Goal: Task Accomplishment & Management: Complete application form

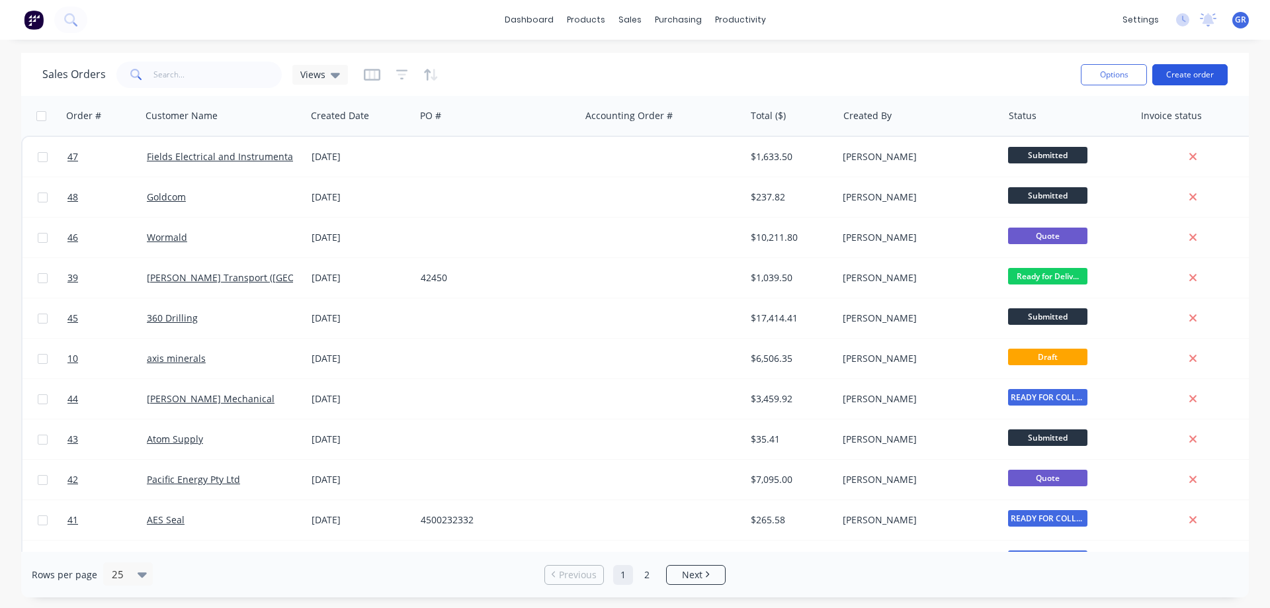
click at [1182, 77] on button "Create order" at bounding box center [1189, 74] width 75 height 21
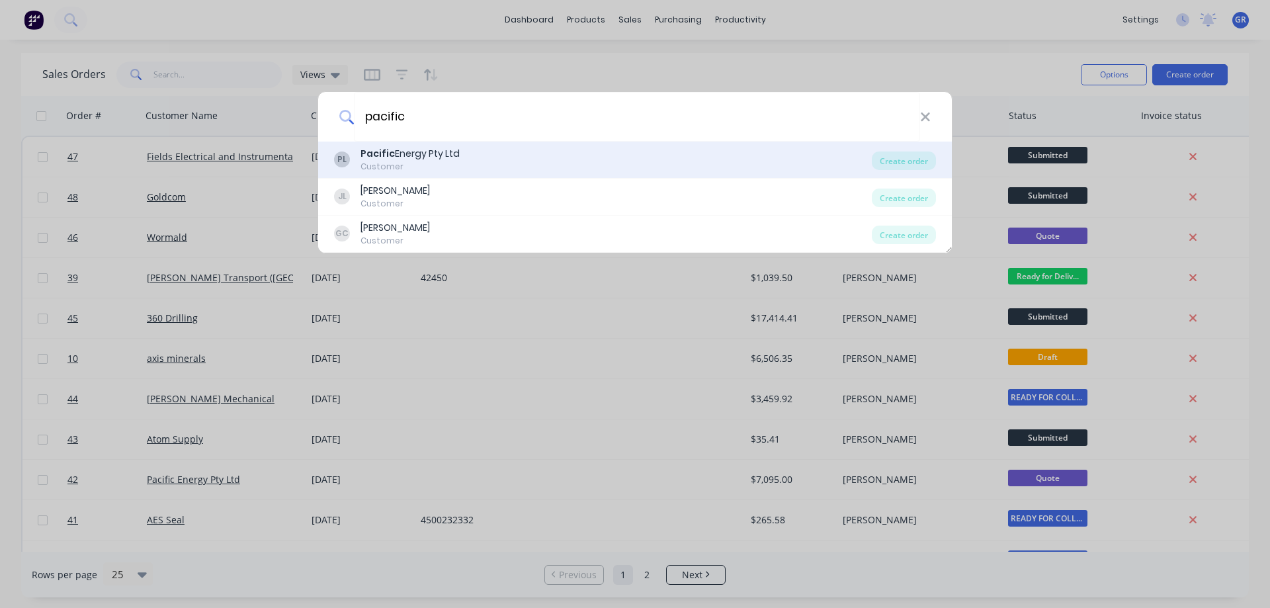
type input "pacific"
click at [410, 159] on div "Pacific Energy Pty Ltd" at bounding box center [409, 154] width 99 height 14
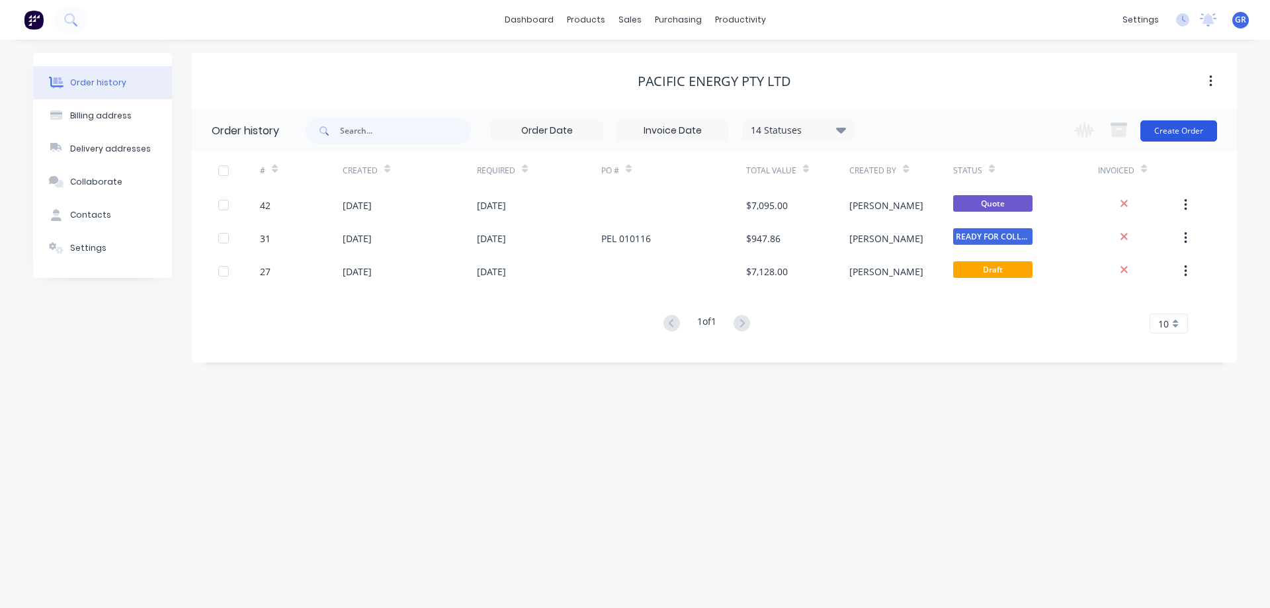
click at [1167, 130] on button "Create Order" at bounding box center [1178, 130] width 77 height 21
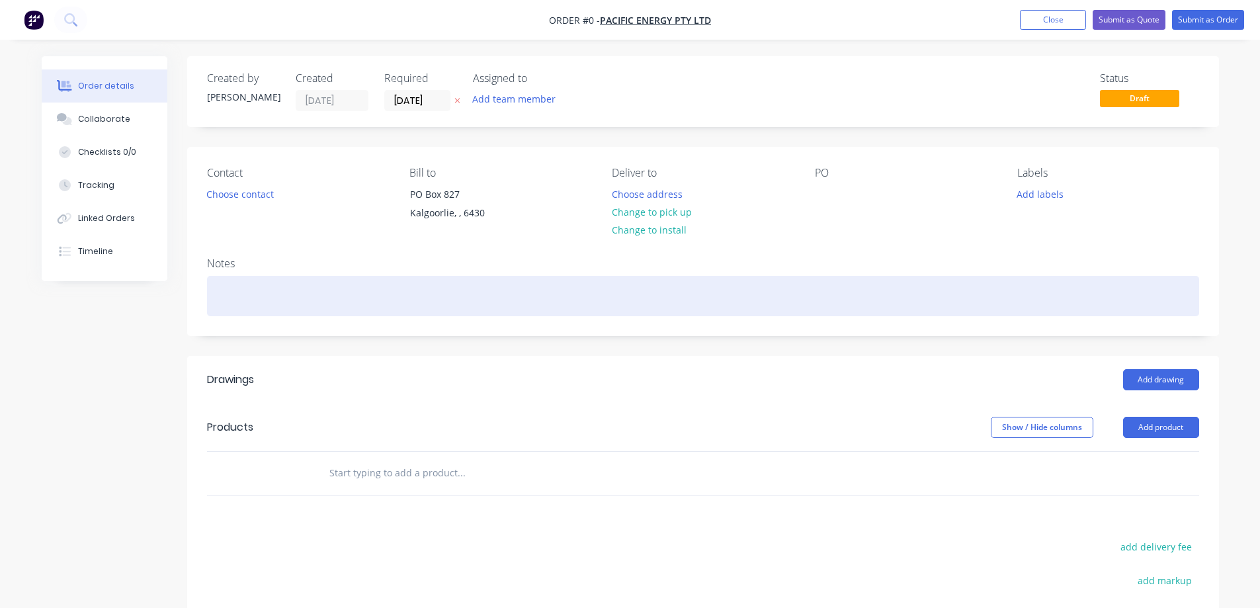
click at [270, 290] on div at bounding box center [703, 296] width 992 height 40
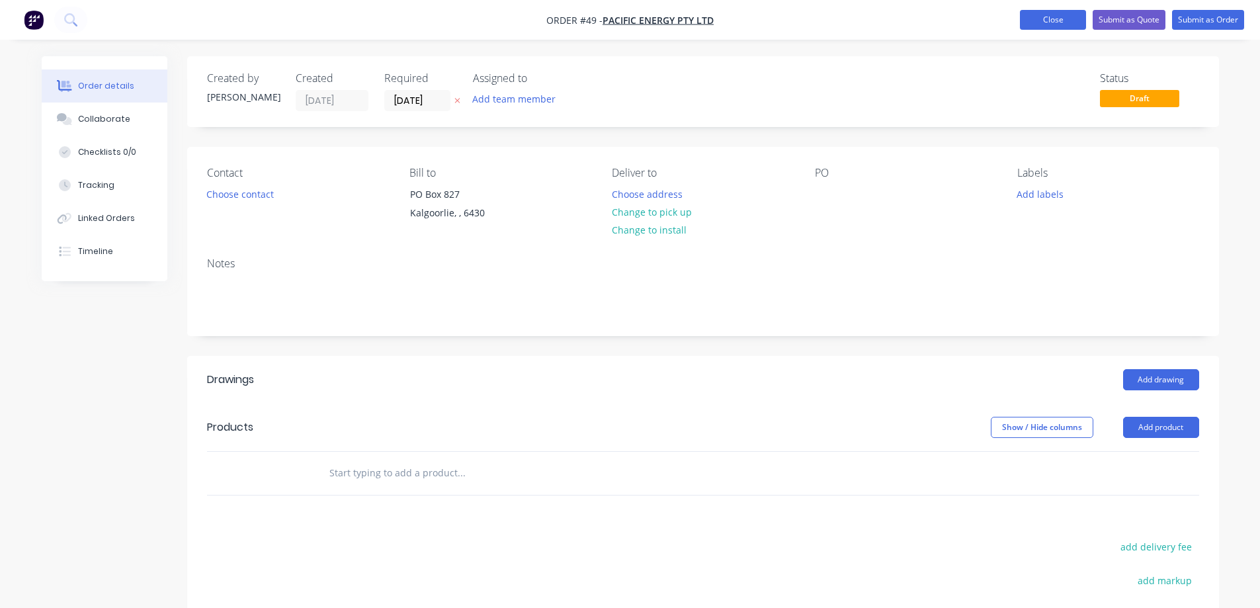
click at [1043, 13] on button "Close" at bounding box center [1053, 20] width 66 height 20
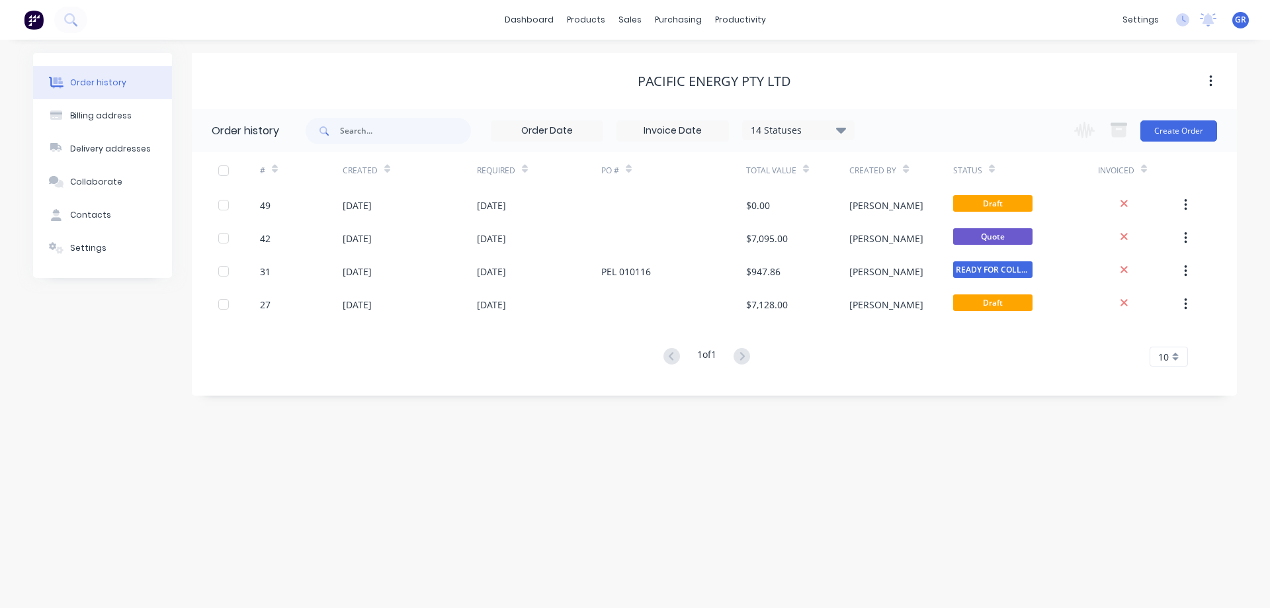
drag, startPoint x: 91, startPoint y: 382, endPoint x: 134, endPoint y: 372, distance: 44.8
click at [91, 382] on div "Order history Billing address Delivery addresses Collaborate Contacts Settings" at bounding box center [102, 224] width 139 height 343
click at [657, 60] on div "Sales Orders" at bounding box center [679, 64] width 54 height 12
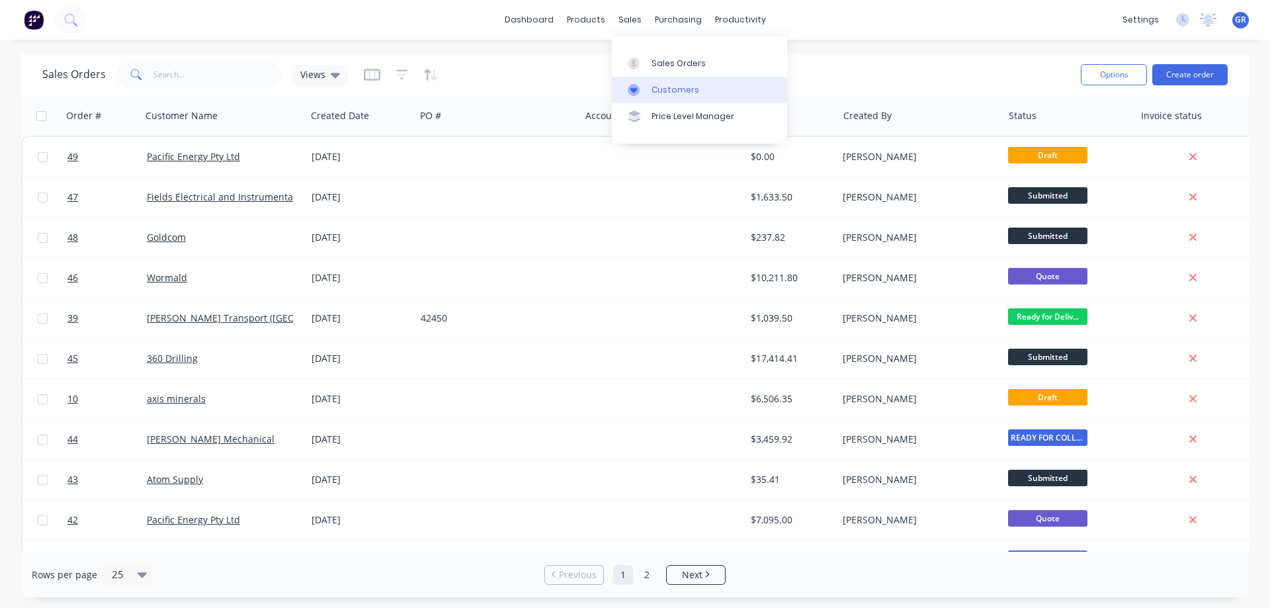
click at [660, 92] on div "Customers" at bounding box center [676, 90] width 48 height 12
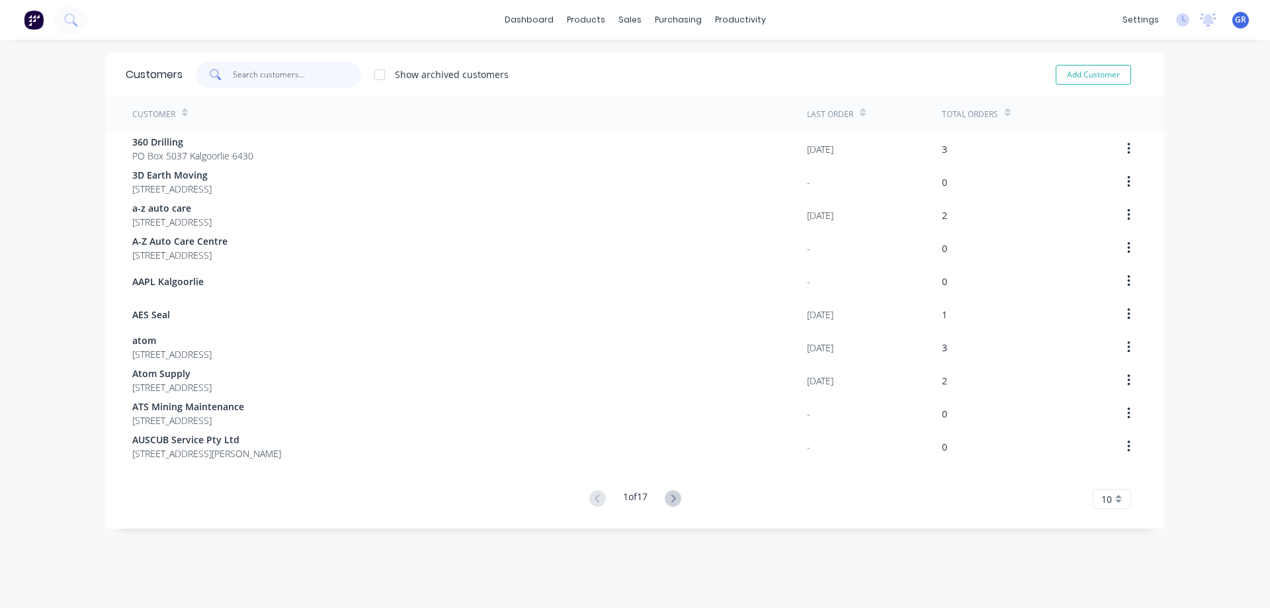
click at [251, 73] on input "text" at bounding box center [297, 75] width 129 height 26
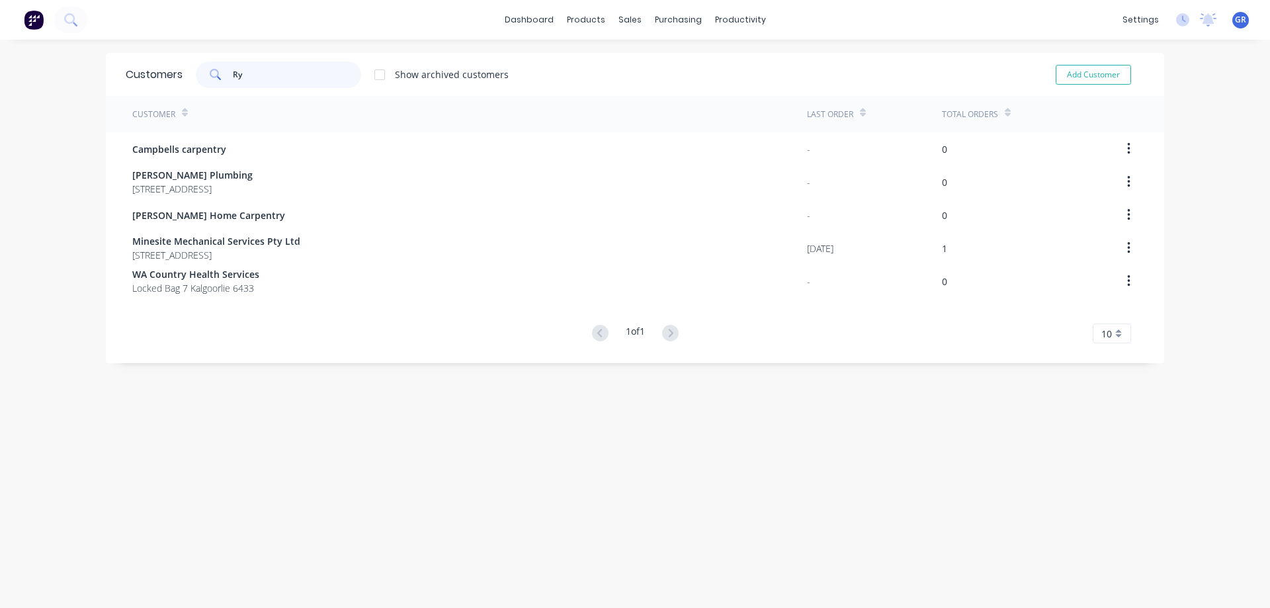
type input "R"
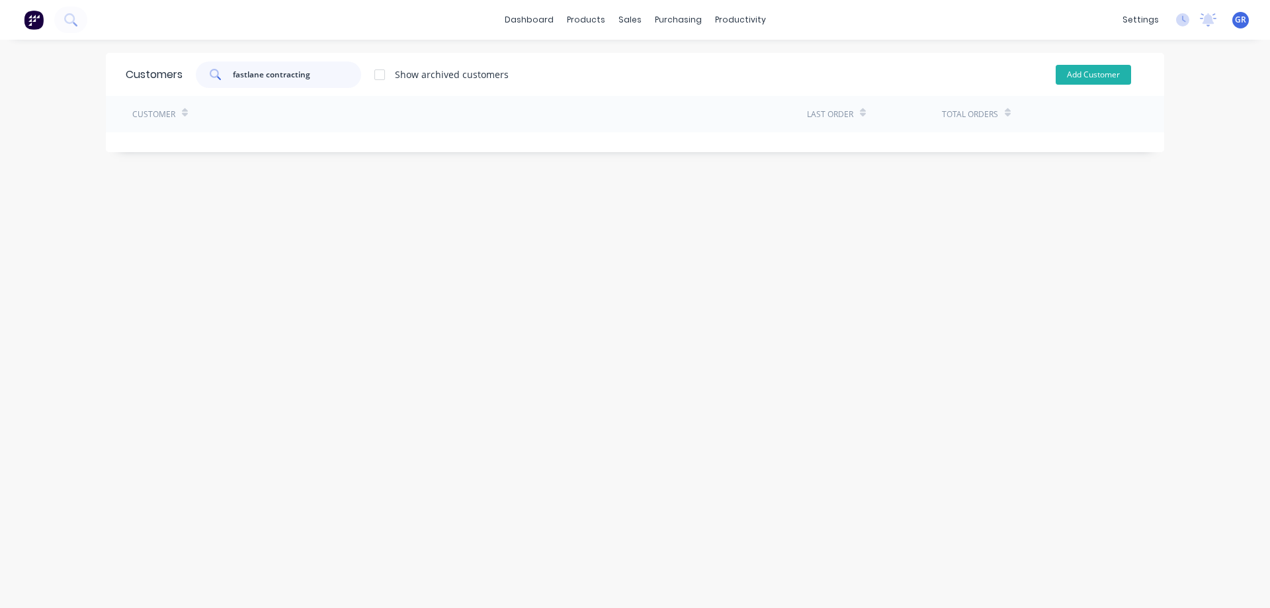
type input "fastlane contracting"
click at [1073, 73] on button "Add Customer" at bounding box center [1093, 75] width 75 height 20
select select "AU"
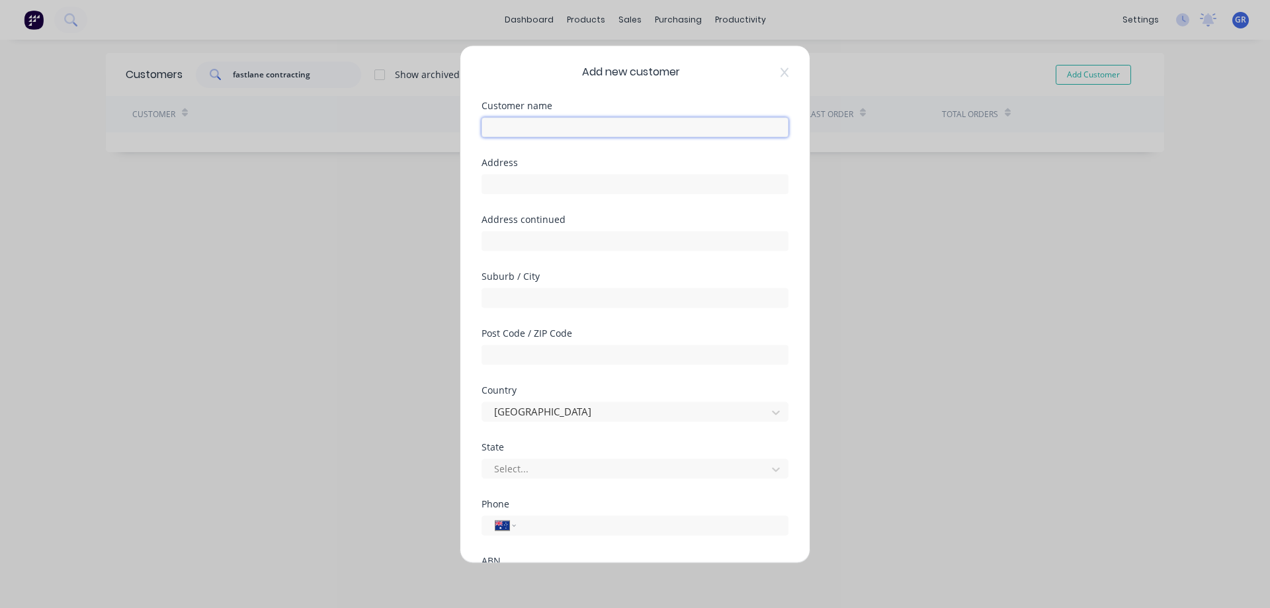
click at [523, 128] on input "text" at bounding box center [635, 127] width 307 height 20
type input "[PERSON_NAME]"
click at [515, 188] on input "text" at bounding box center [635, 184] width 307 height 20
paste input "[STREET_ADDRESS]"
type input "[STREET_ADDRESS]"
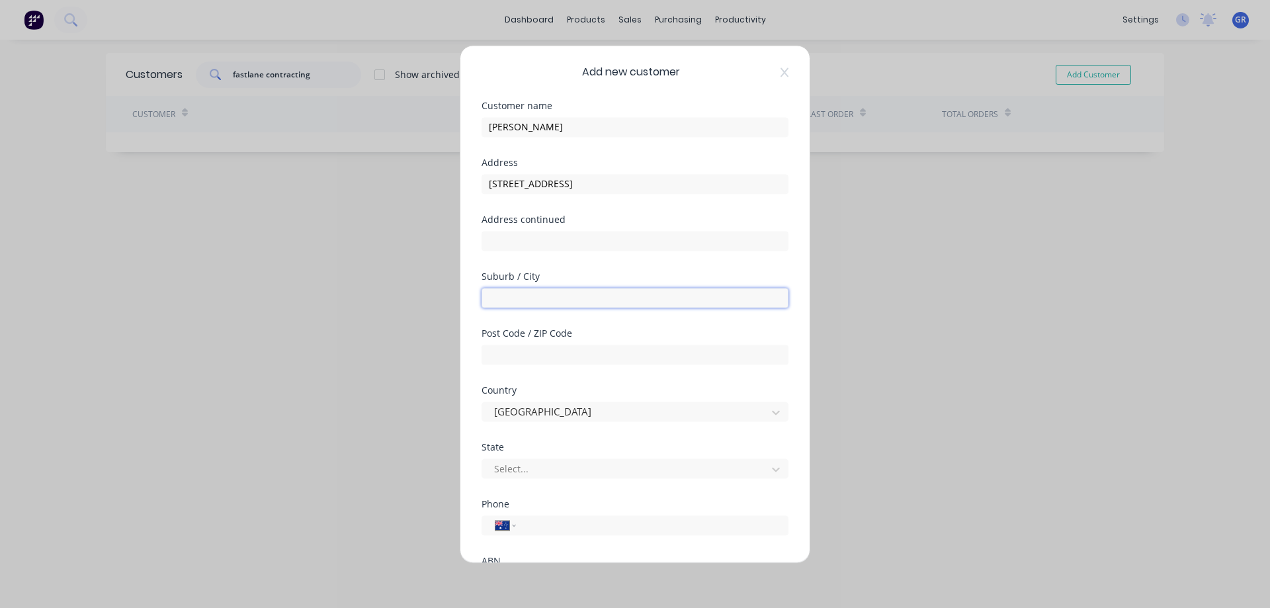
drag, startPoint x: 528, startPoint y: 299, endPoint x: 541, endPoint y: 319, distance: 23.8
click at [528, 299] on input "text" at bounding box center [635, 298] width 307 height 20
type input "boulder"
type input "6430"
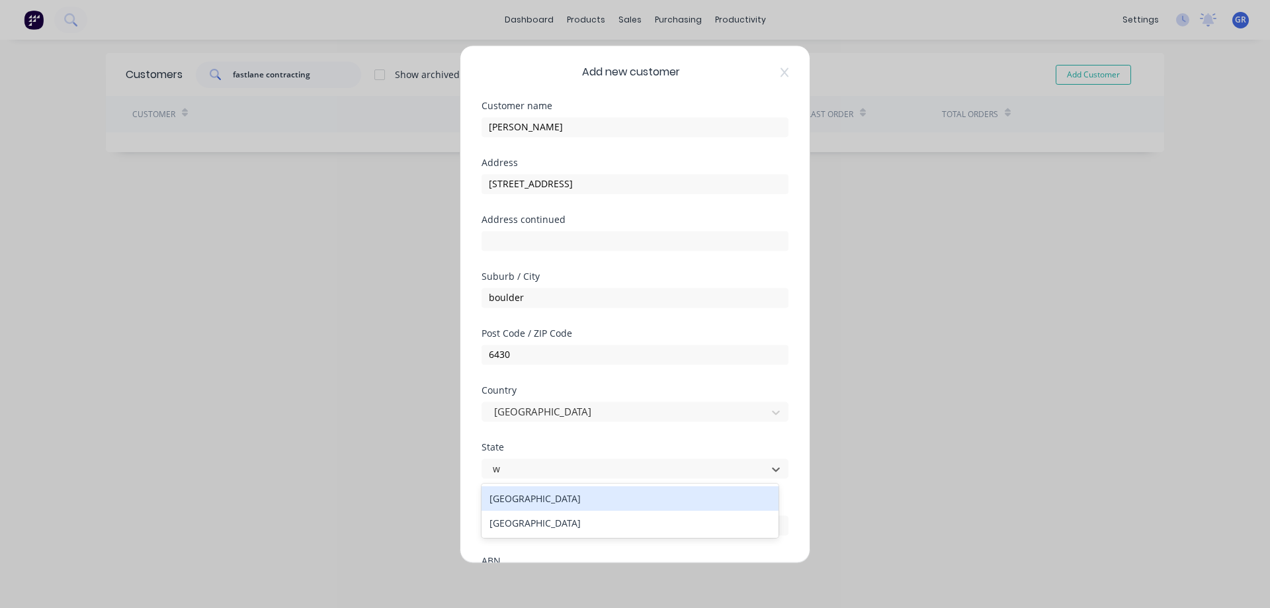
type input "wa"
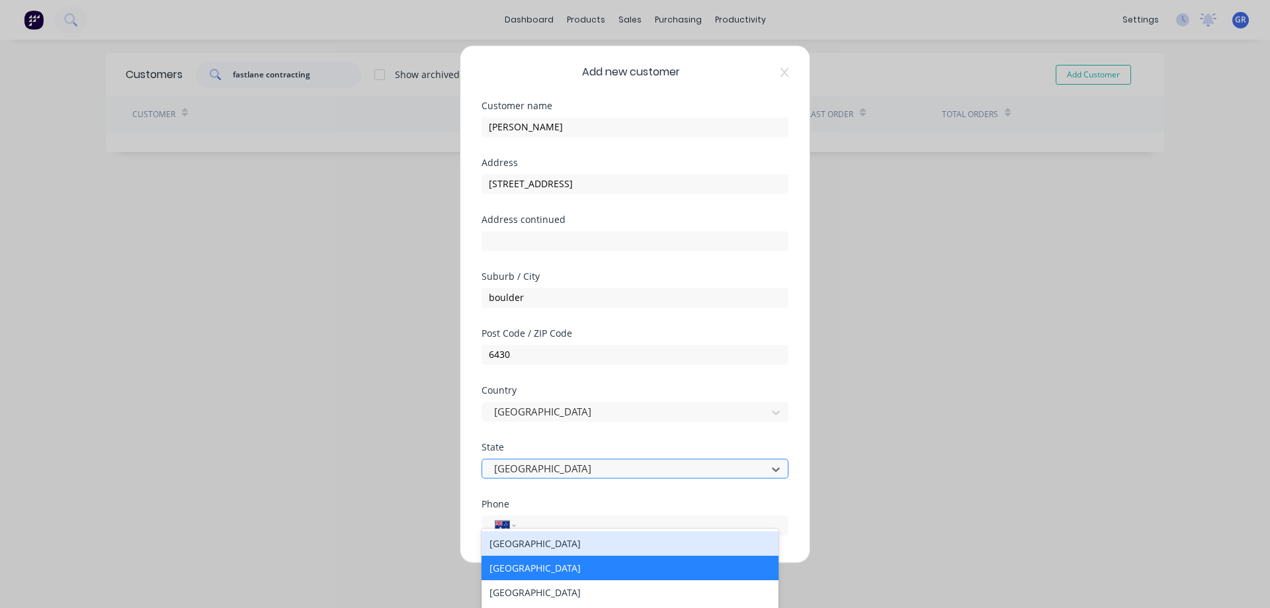
click at [576, 475] on div at bounding box center [626, 468] width 267 height 17
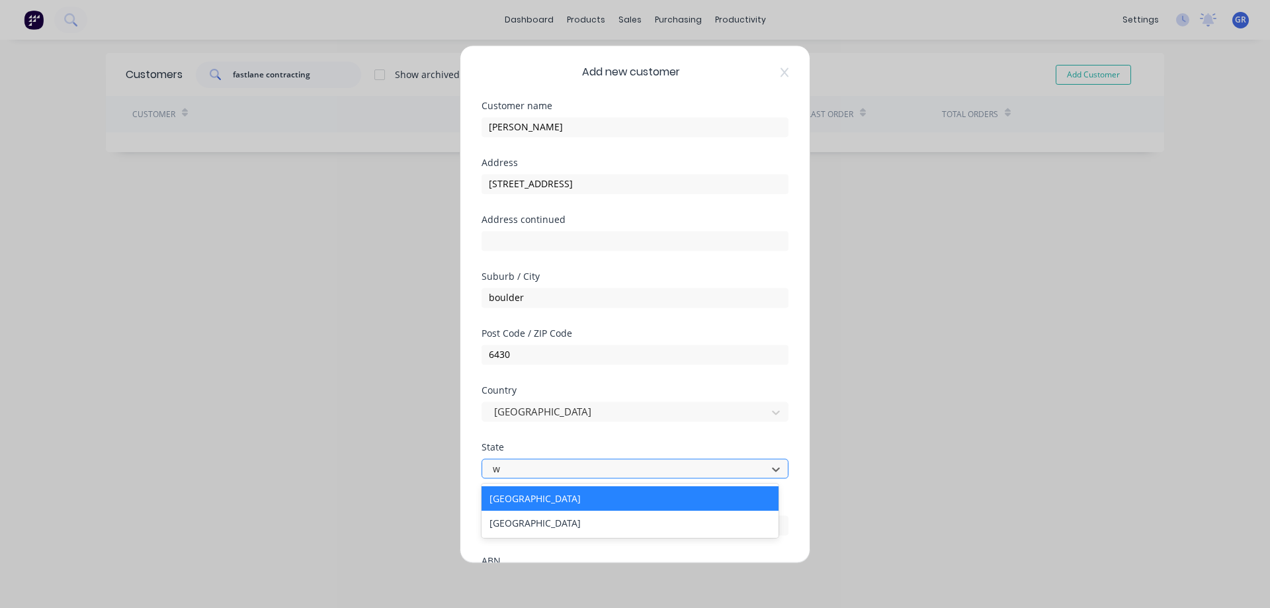
type input "wa"
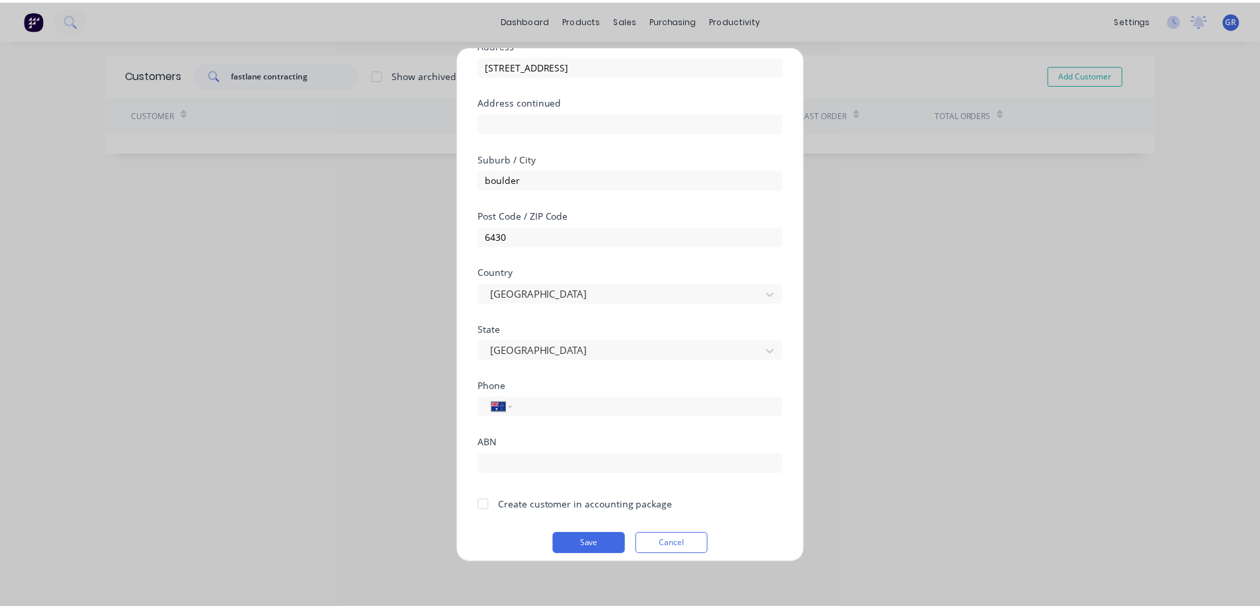
scroll to position [129, 0]
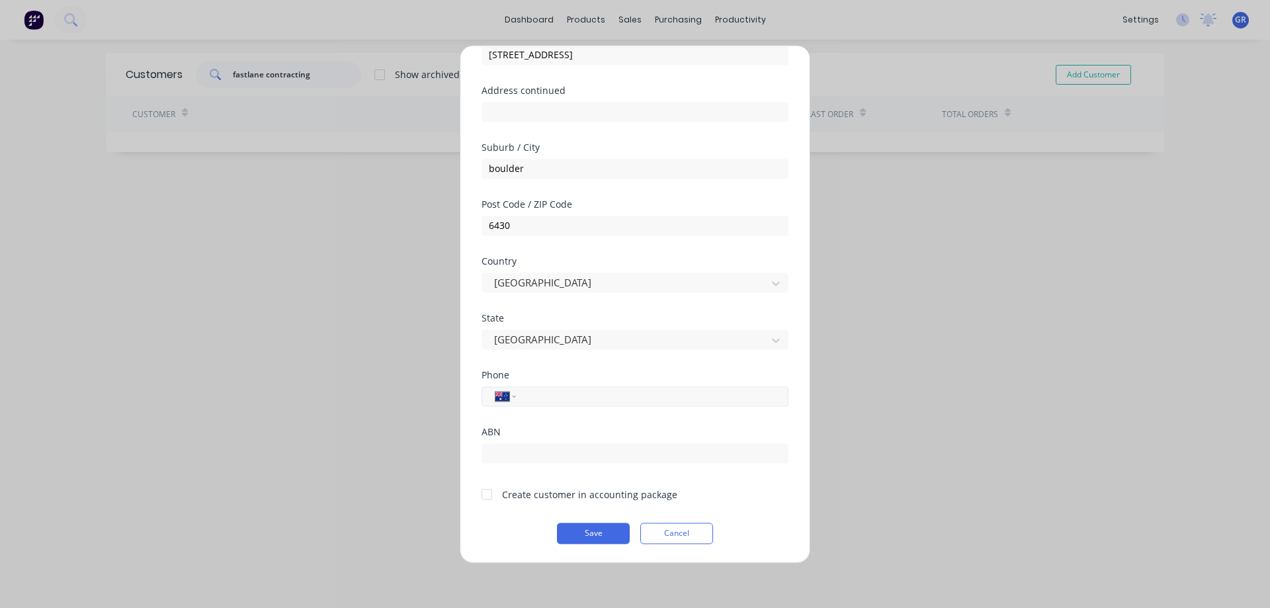
click at [531, 398] on input "tel" at bounding box center [649, 395] width 249 height 15
paste input "0434 584 265"
type input "0434 584 265"
click at [572, 489] on div "Create customer in accounting package" at bounding box center [589, 494] width 175 height 14
click at [486, 491] on div at bounding box center [487, 494] width 26 height 26
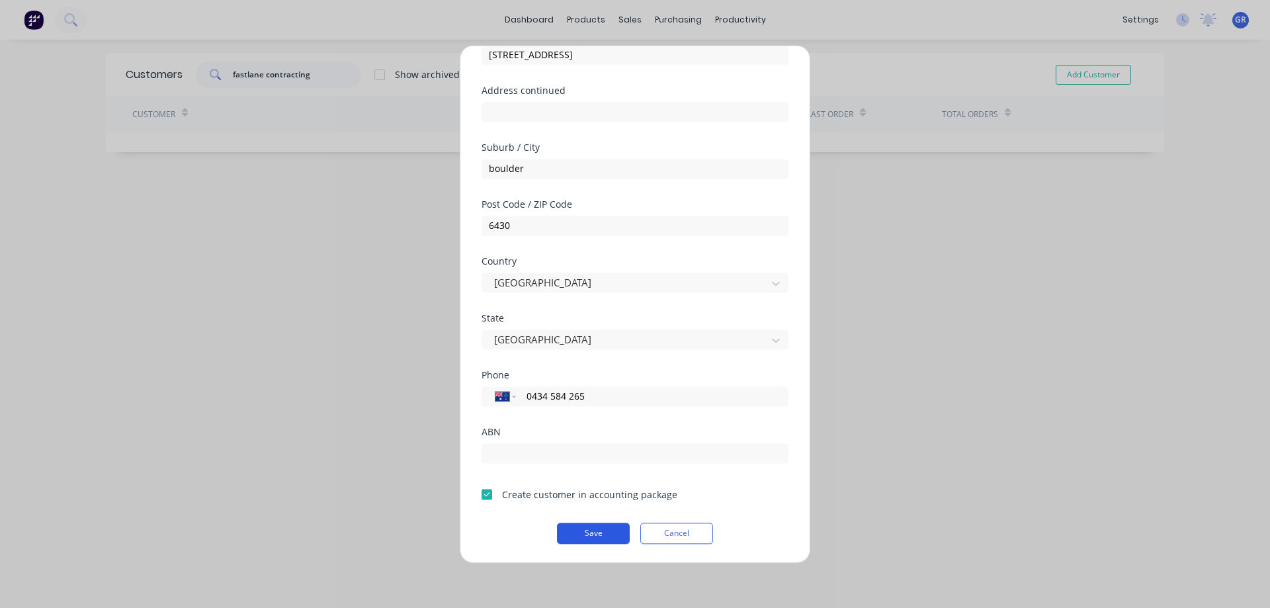
click at [584, 529] on button "Save" at bounding box center [593, 533] width 73 height 21
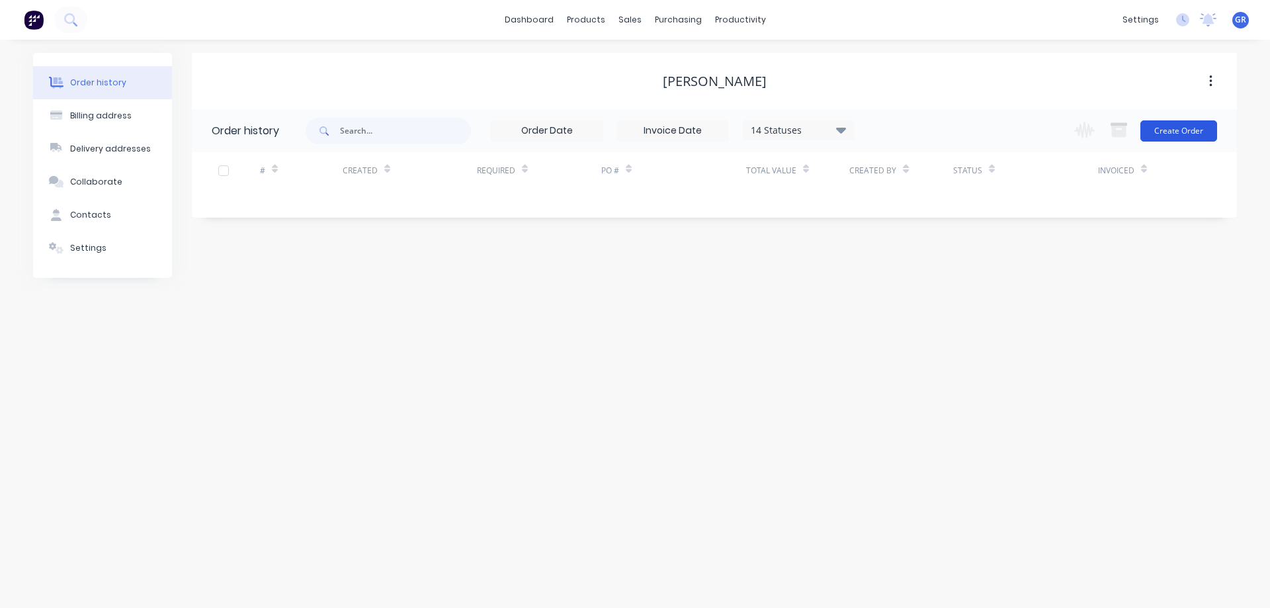
click at [1189, 134] on button "Create Order" at bounding box center [1178, 130] width 77 height 21
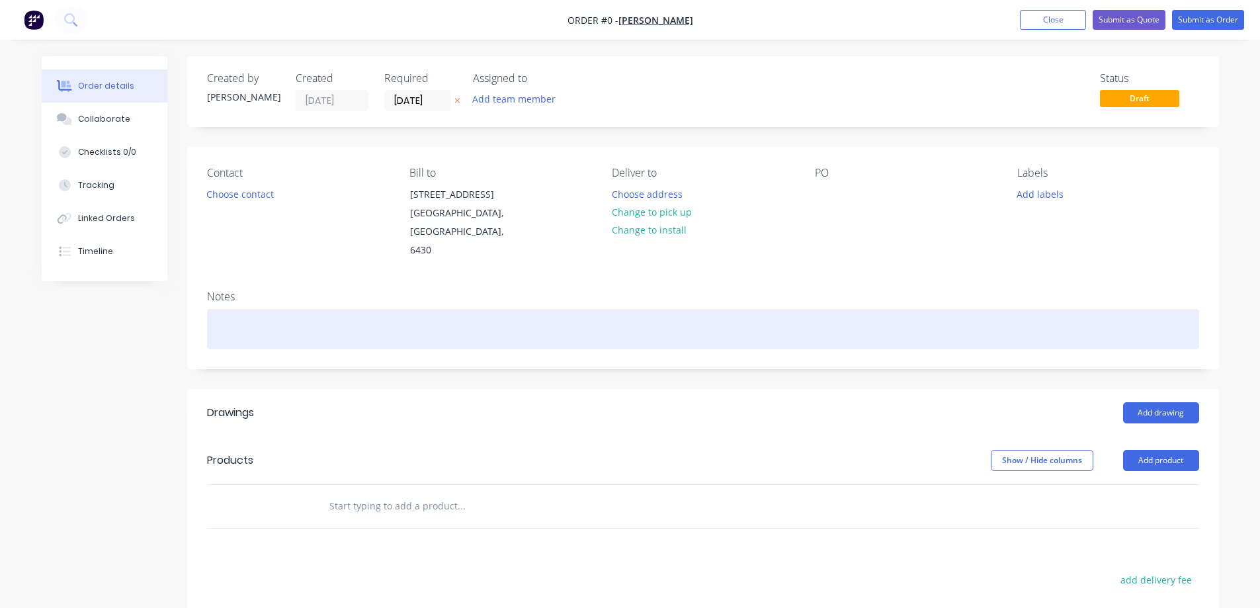
click at [290, 323] on div at bounding box center [703, 329] width 992 height 40
click at [324, 326] on div "To supply trench angles as per pacific energy drawings" at bounding box center [703, 329] width 992 height 40
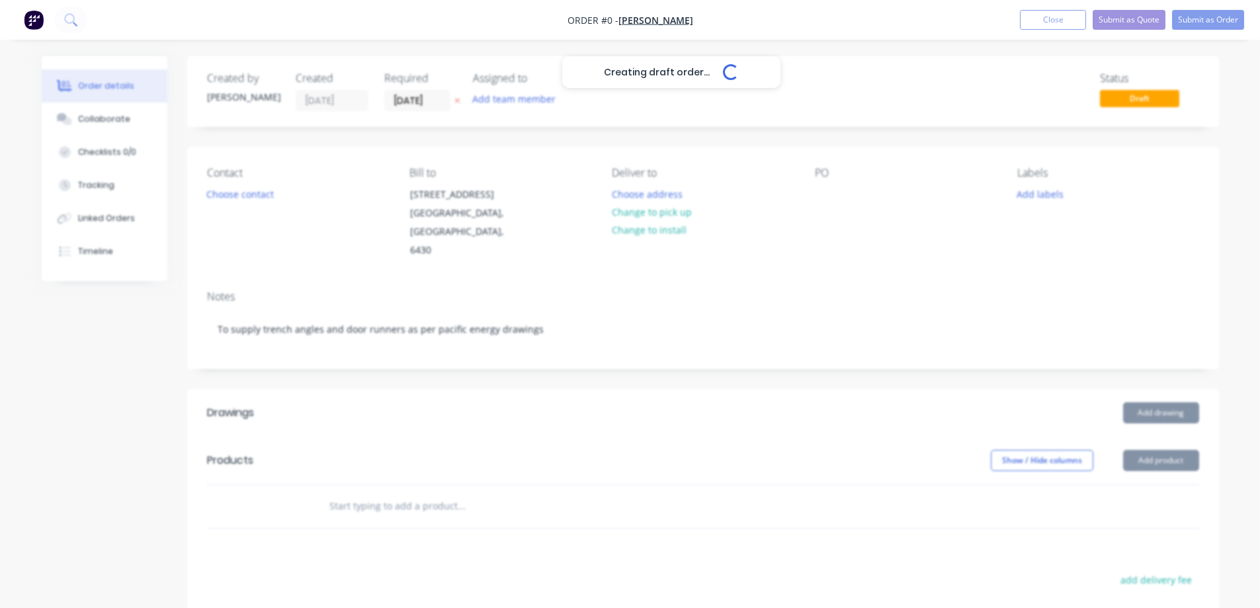
drag, startPoint x: 11, startPoint y: 360, endPoint x: 59, endPoint y: 280, distance: 93.5
click at [10, 360] on div "Creating draft order... Loading... Order details Collaborate Checklists 0/0 Tra…" at bounding box center [630, 433] width 1260 height 866
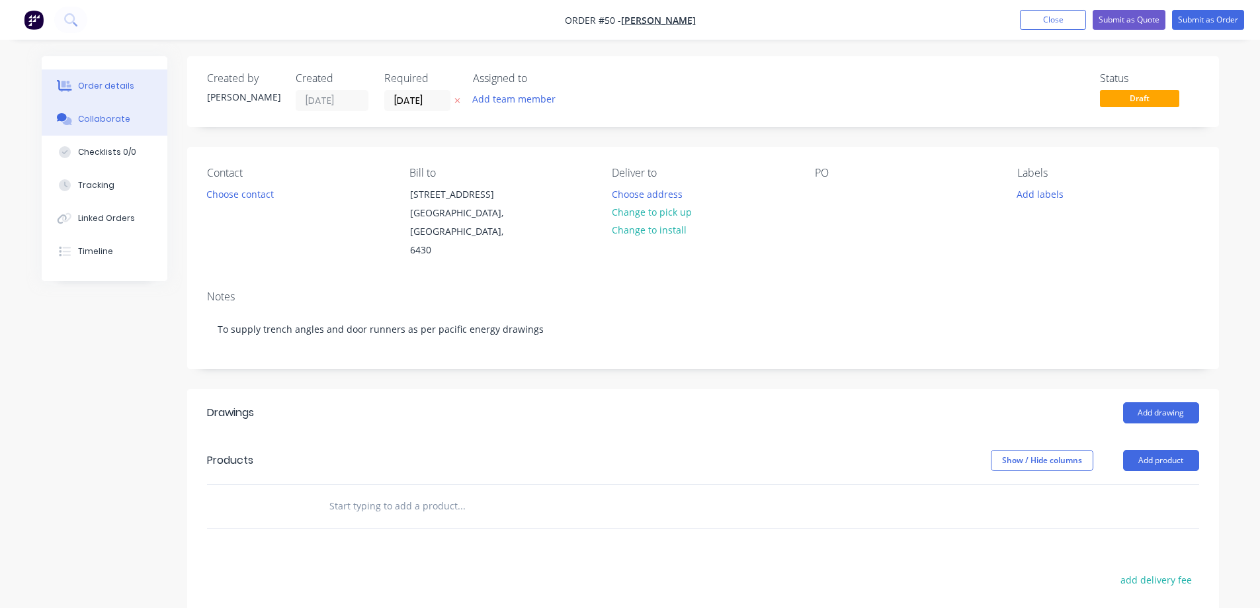
click at [92, 126] on button "Collaborate" at bounding box center [105, 119] width 126 height 33
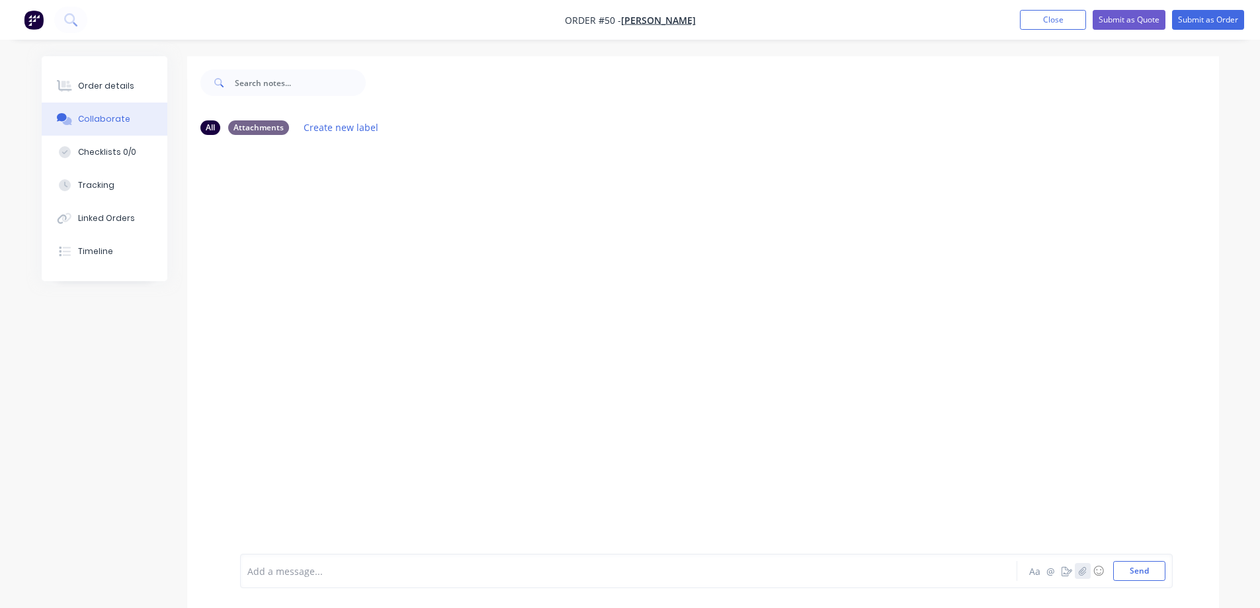
click at [1082, 568] on icon "button" at bounding box center [1082, 570] width 8 height 9
click at [1141, 564] on button "Send" at bounding box center [1139, 571] width 52 height 20
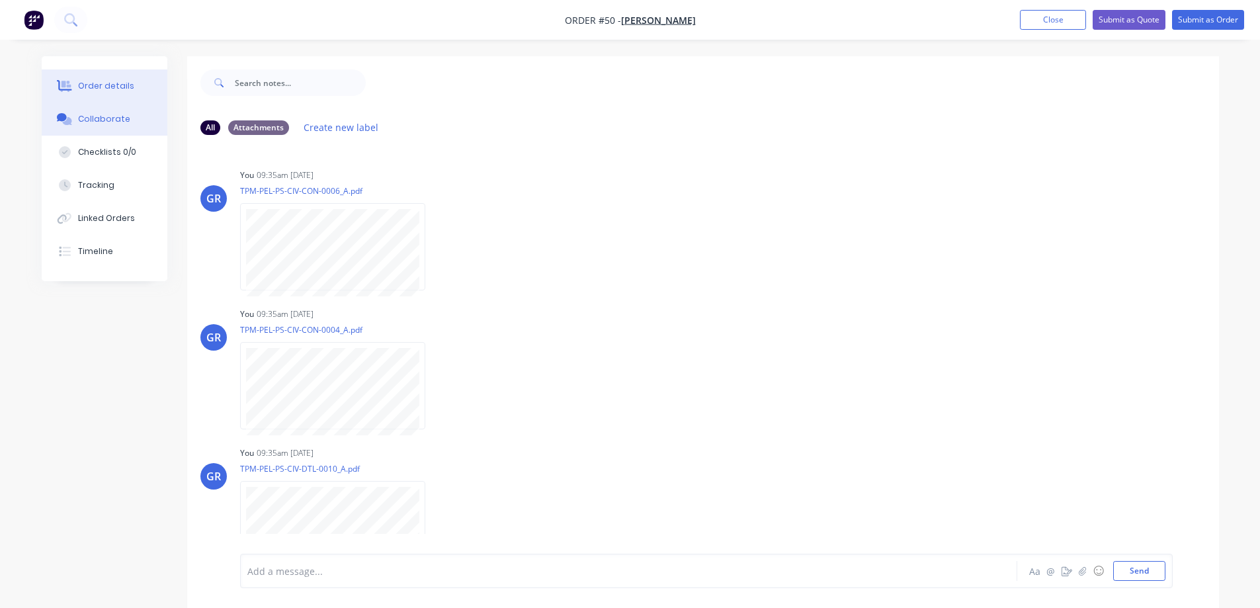
click at [97, 80] on div "Order details" at bounding box center [106, 86] width 56 height 12
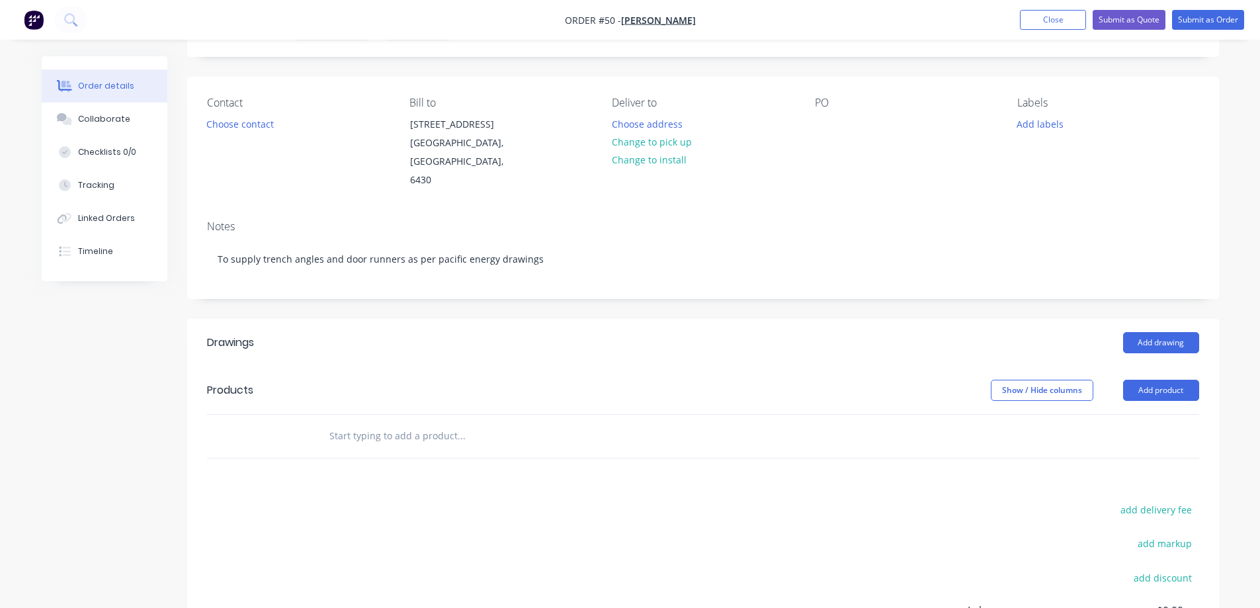
scroll to position [132, 0]
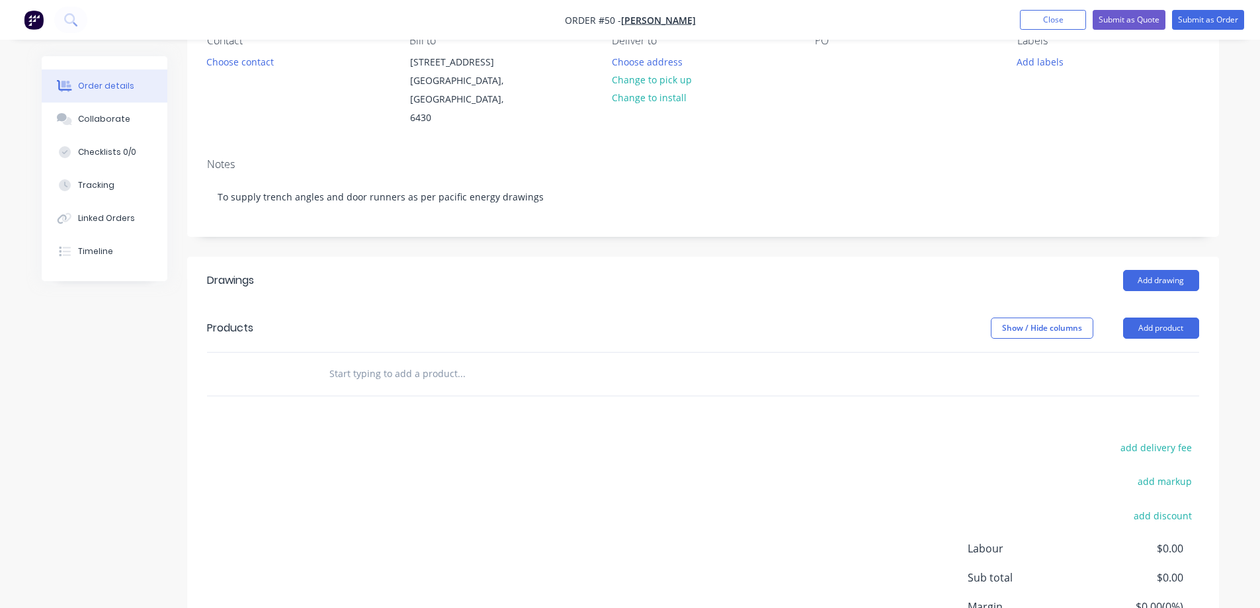
click at [379, 369] on input "text" at bounding box center [461, 373] width 265 height 26
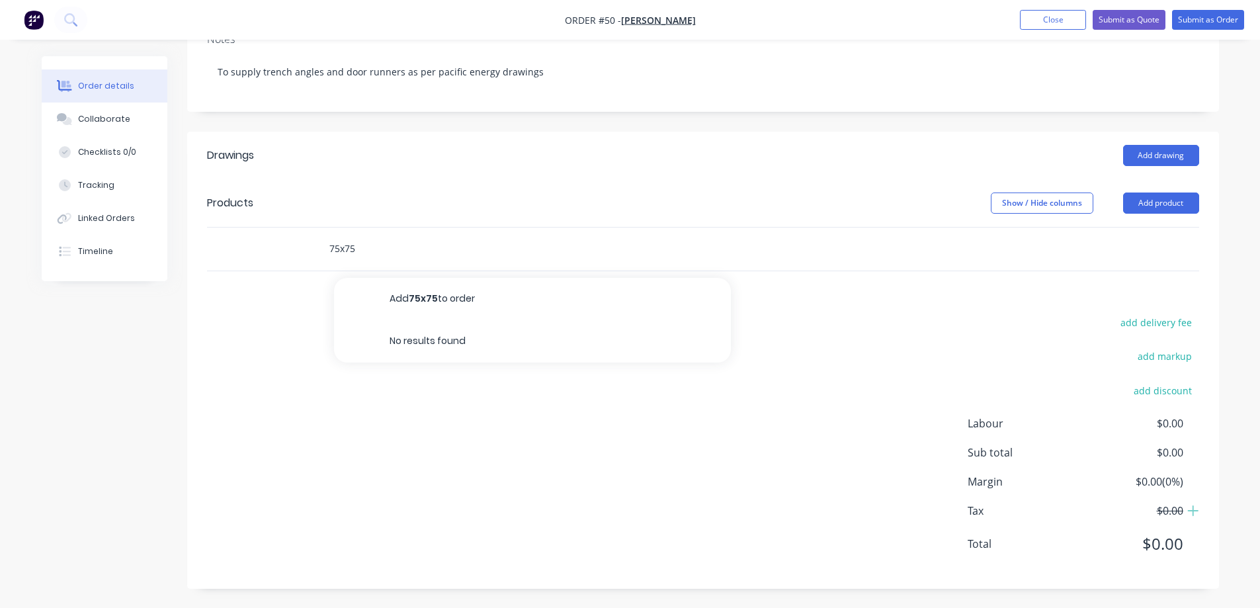
scroll to position [258, 0]
type input "75x75"
click at [1149, 201] on button "Add product" at bounding box center [1161, 202] width 76 height 21
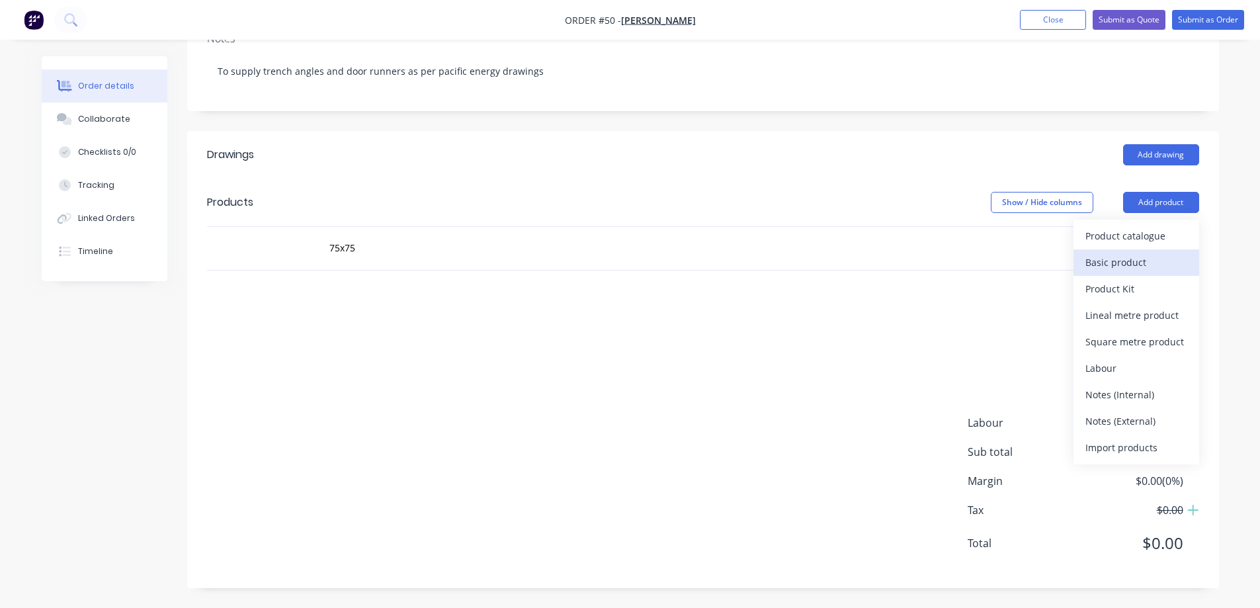
click at [1128, 260] on div "Basic product" at bounding box center [1136, 262] width 102 height 19
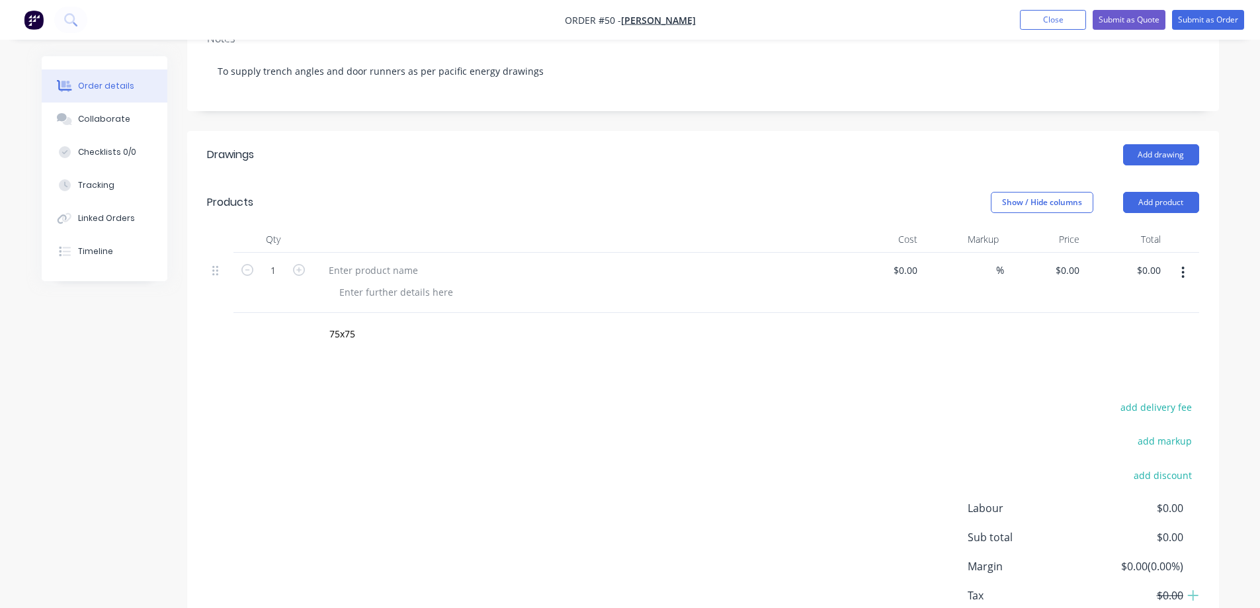
click at [1183, 274] on icon "button" at bounding box center [1182, 272] width 3 height 15
drag, startPoint x: 1107, startPoint y: 385, endPoint x: 1076, endPoint y: 384, distance: 31.1
click at [1107, 385] on div "Delete" at bounding box center [1136, 386] width 102 height 19
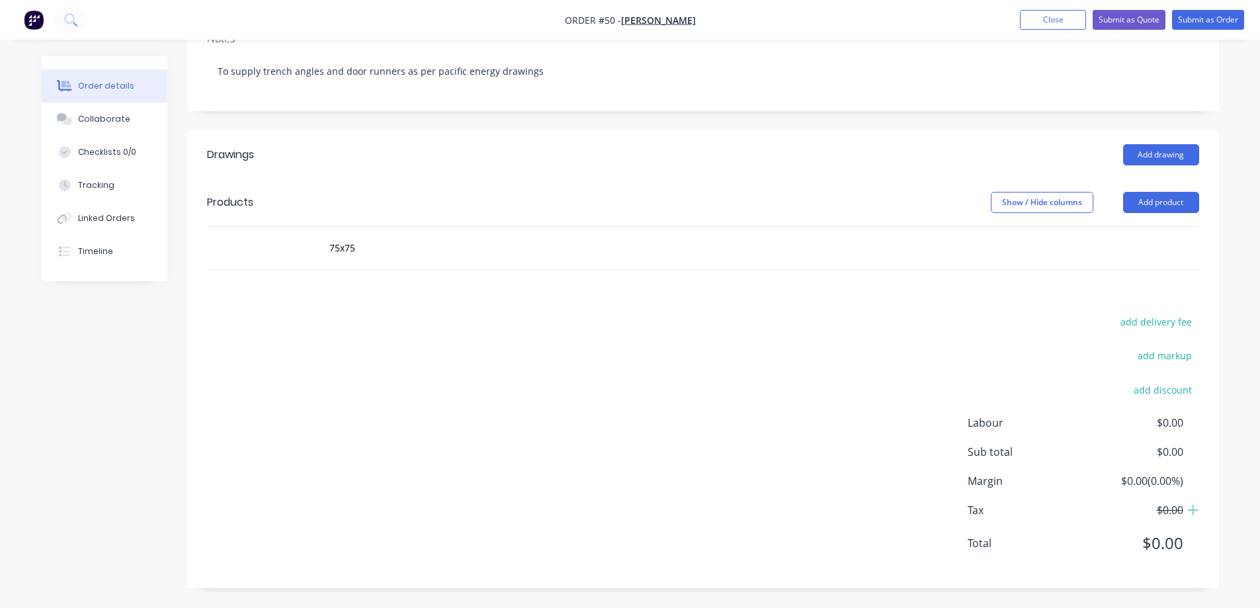
click at [681, 414] on div "add delivery fee add markup add discount Labour $0.00 Sub total $0.00 Margin $0…" at bounding box center [703, 440] width 992 height 255
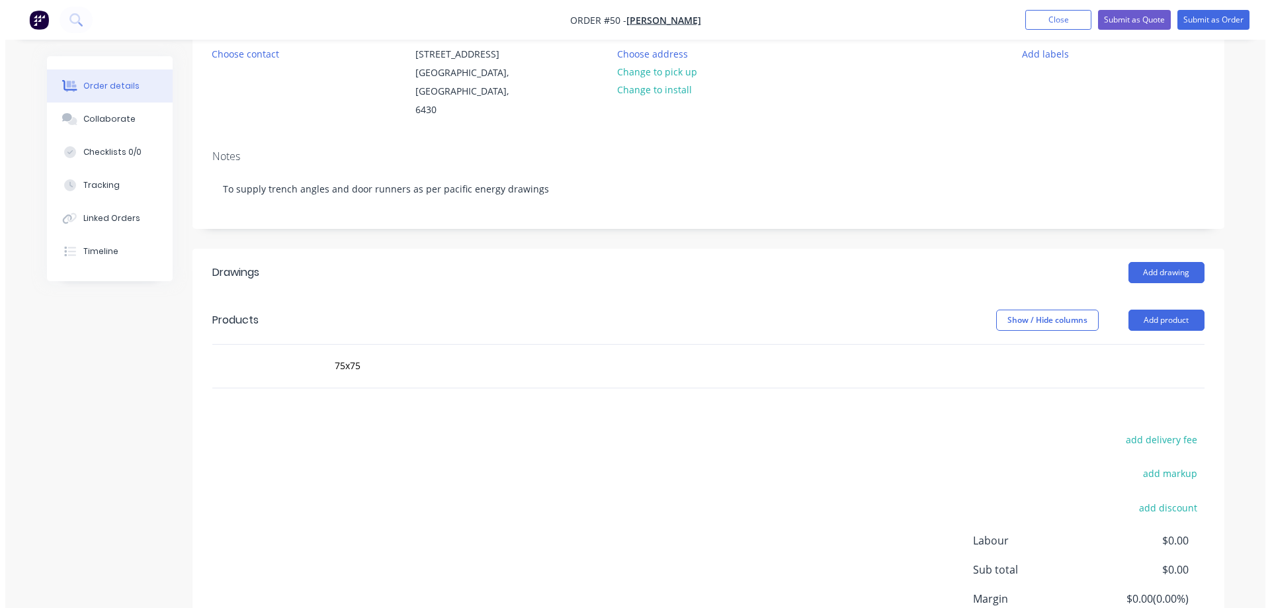
scroll to position [0, 0]
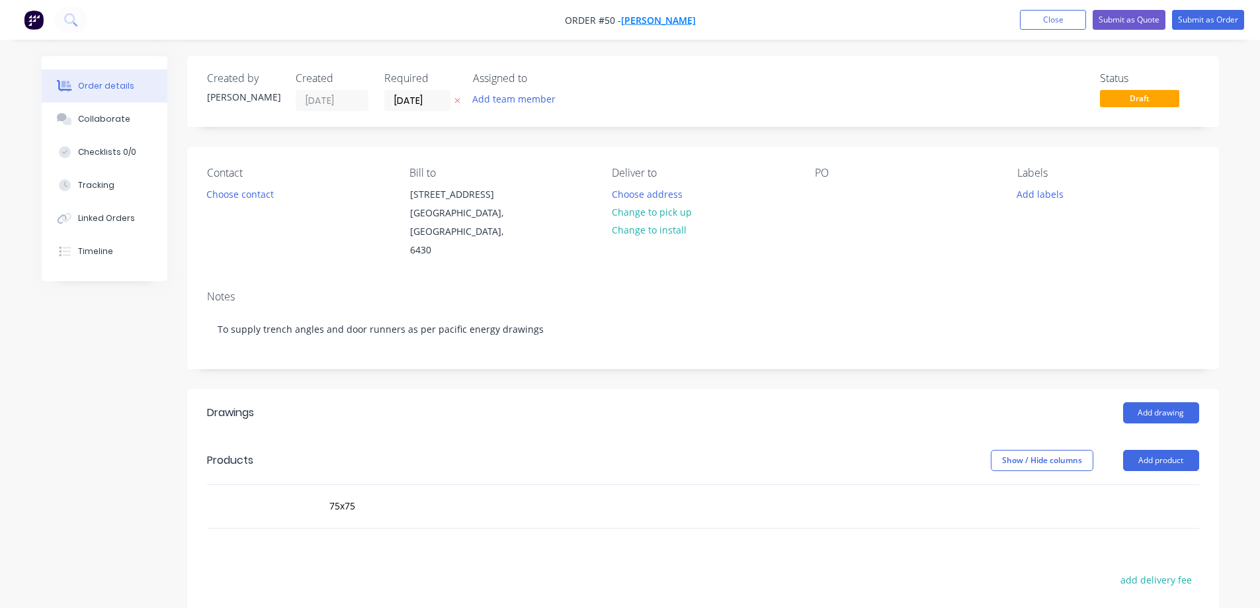
click at [675, 22] on span "[PERSON_NAME]" at bounding box center [658, 20] width 75 height 13
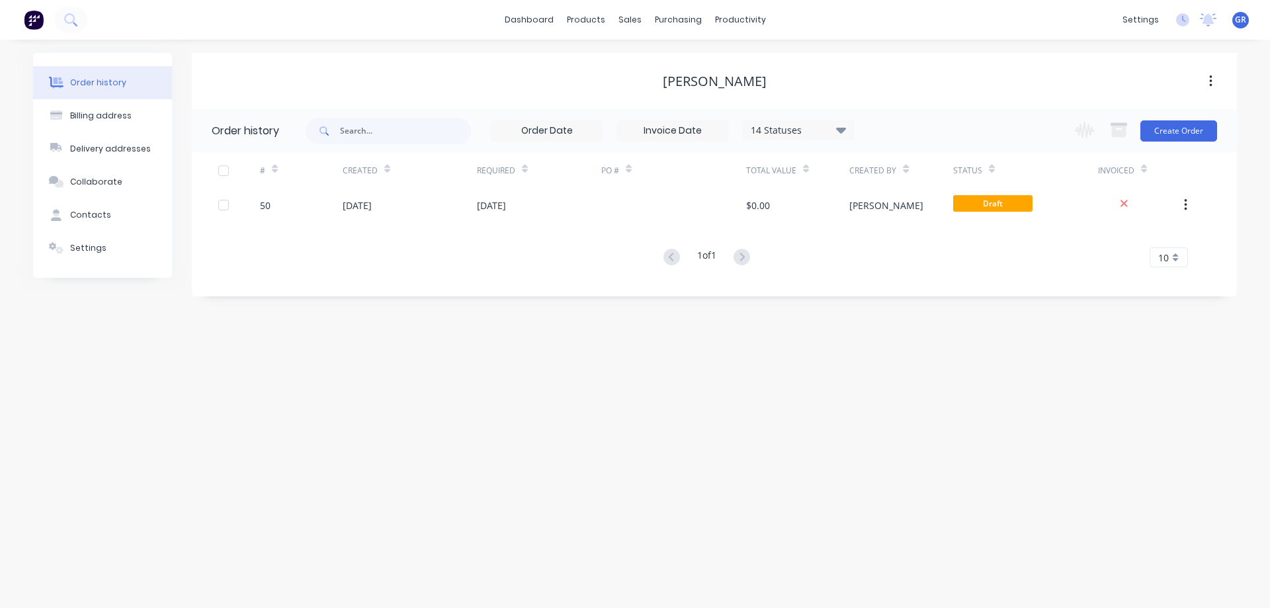
click at [937, 92] on div "[PERSON_NAME]" at bounding box center [714, 81] width 1045 height 24
click at [599, 25] on div "products" at bounding box center [586, 20] width 52 height 20
click at [613, 65] on div "Product Catalogue" at bounding box center [644, 64] width 82 height 12
